Goal: Task Accomplishment & Management: Complete application form

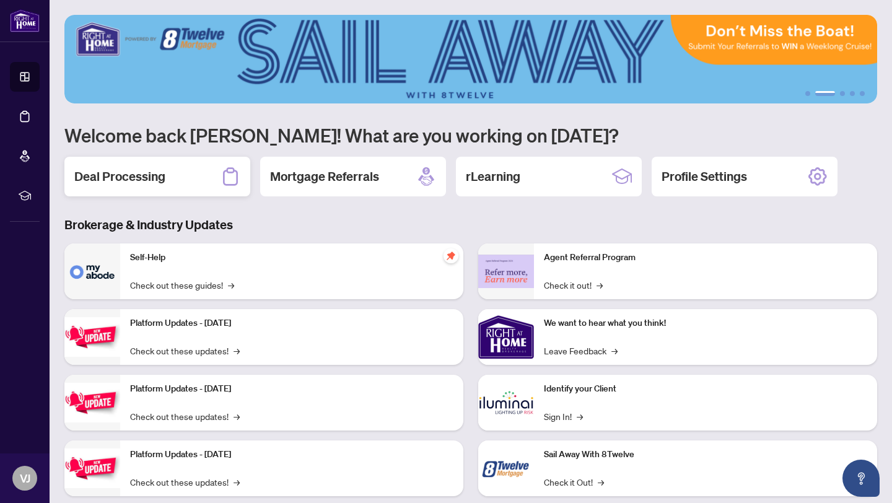
click at [219, 177] on div "Deal Processing" at bounding box center [157, 177] width 186 height 40
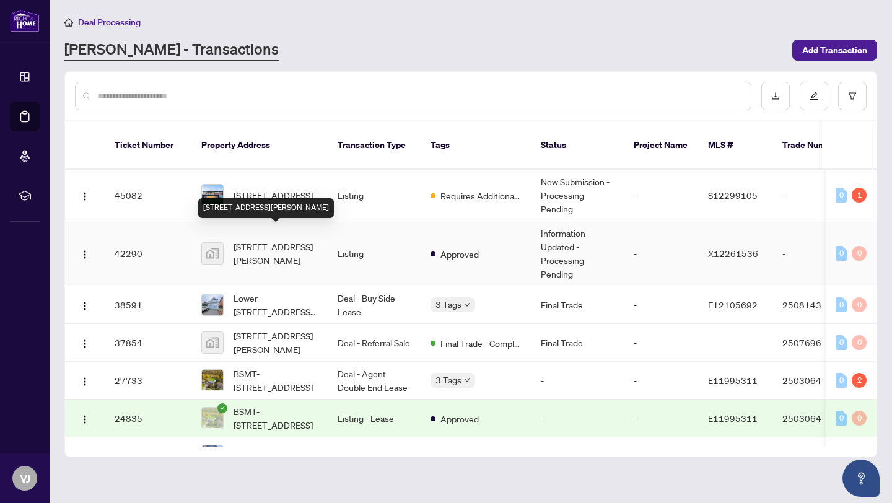
click at [268, 250] on span "[STREET_ADDRESS][PERSON_NAME]" at bounding box center [276, 253] width 84 height 27
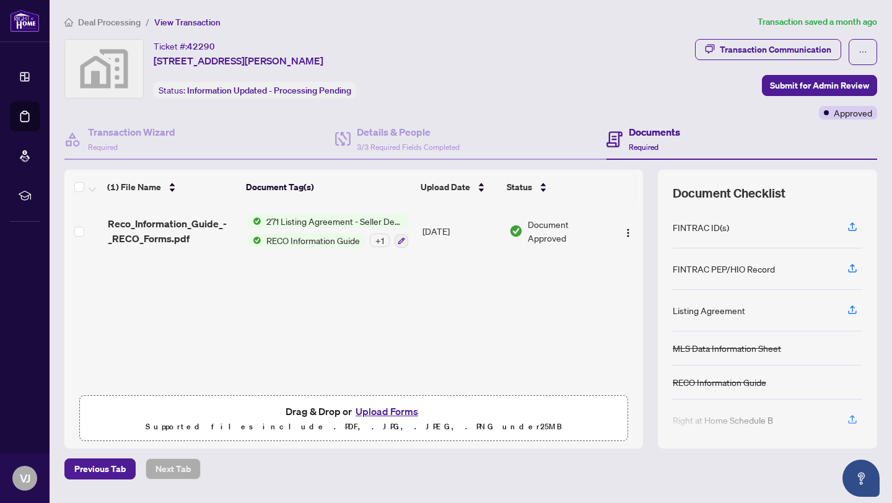
click at [388, 408] on button "Upload Forms" at bounding box center [387, 411] width 70 height 16
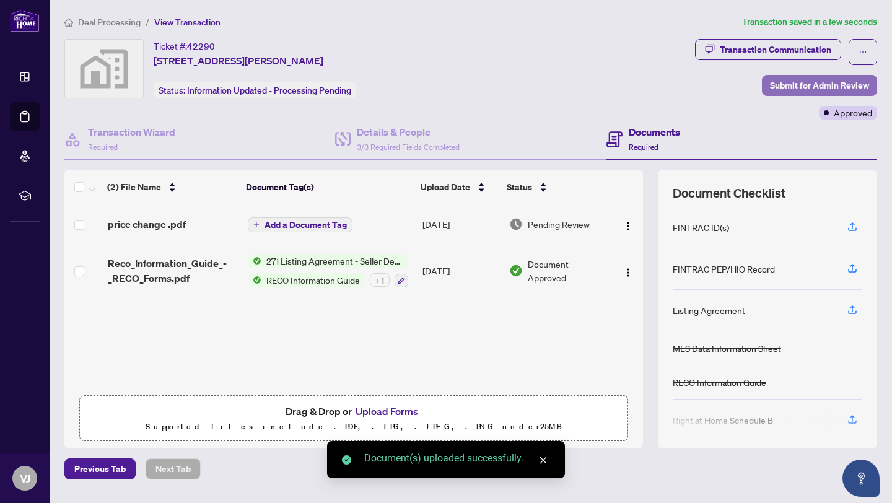
click at [821, 89] on span "Submit for Admin Review" at bounding box center [819, 86] width 99 height 20
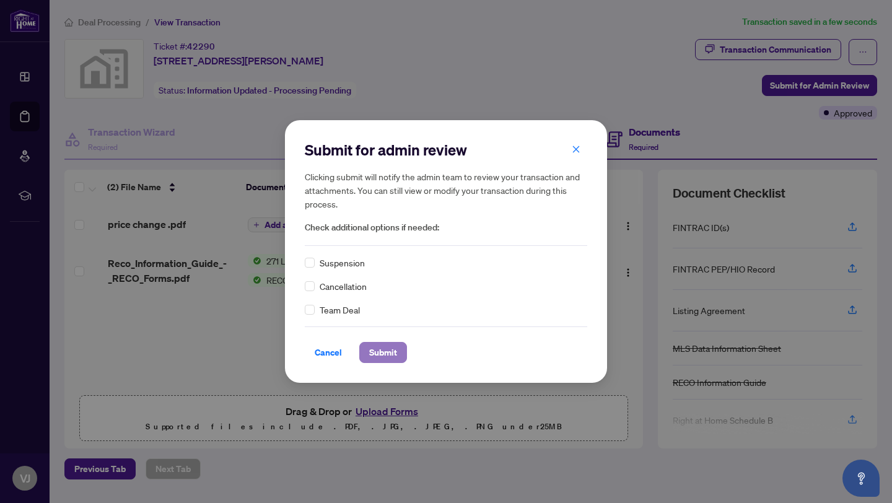
click at [384, 348] on span "Submit" at bounding box center [383, 353] width 28 height 20
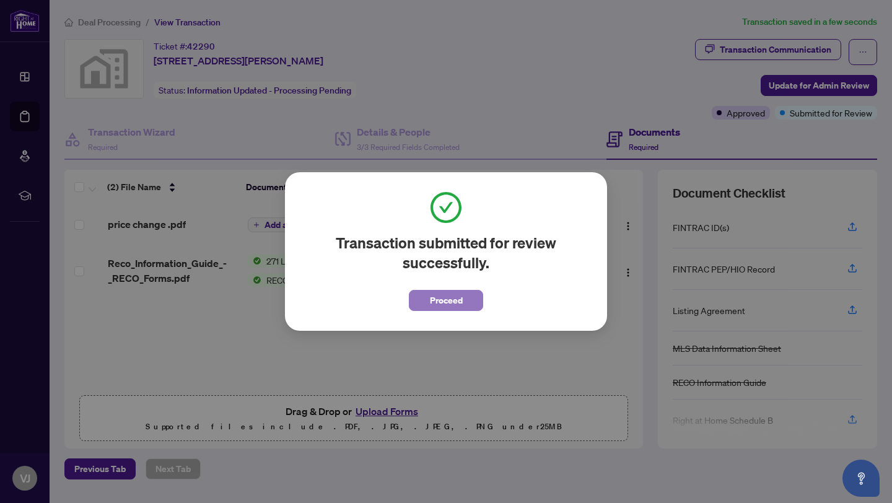
click at [447, 305] on span "Proceed" at bounding box center [446, 300] width 33 height 20
